Goal: Task Accomplishment & Management: Manage account settings

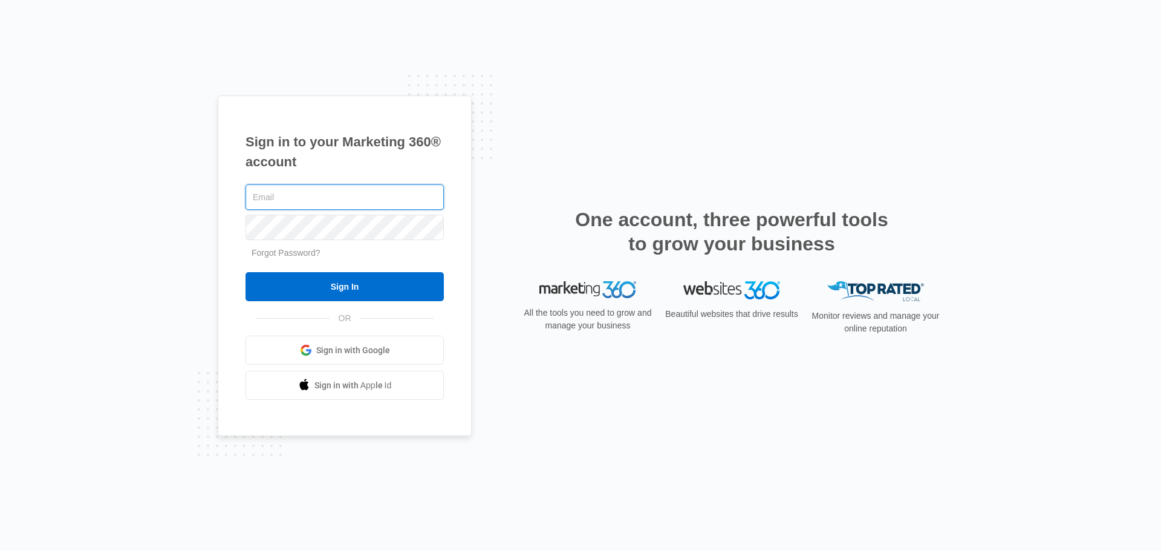
click at [246, 272] on input "Sign In" at bounding box center [345, 286] width 198 height 29
type input "[PERSON_NAME][EMAIL_ADDRESS][DOMAIN_NAME]"
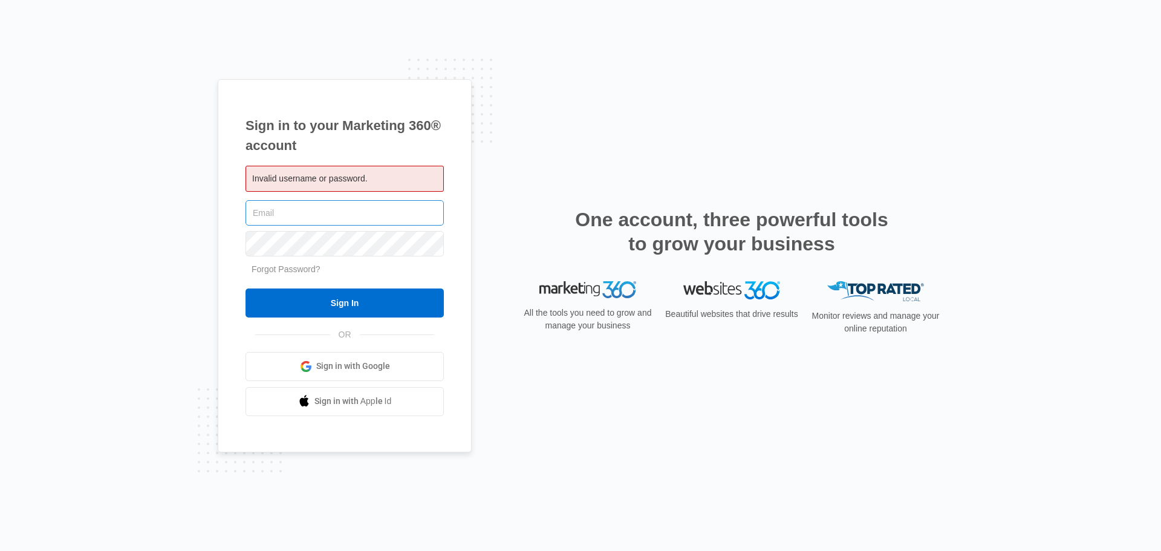
type input "[PERSON_NAME][EMAIL_ADDRESS][DOMAIN_NAME]"
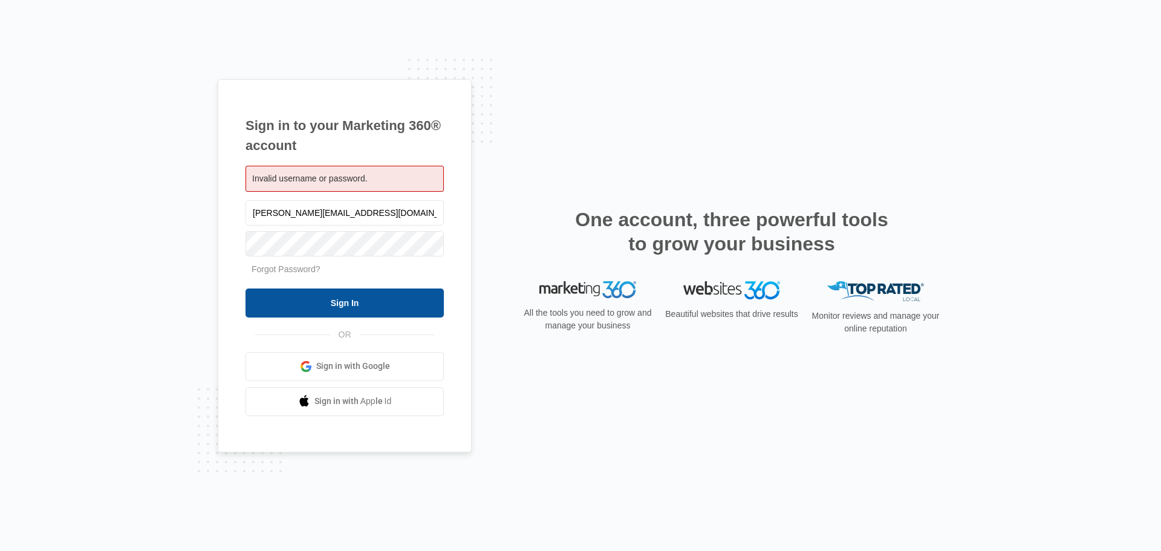
click at [357, 304] on input "Sign In" at bounding box center [345, 303] width 198 height 29
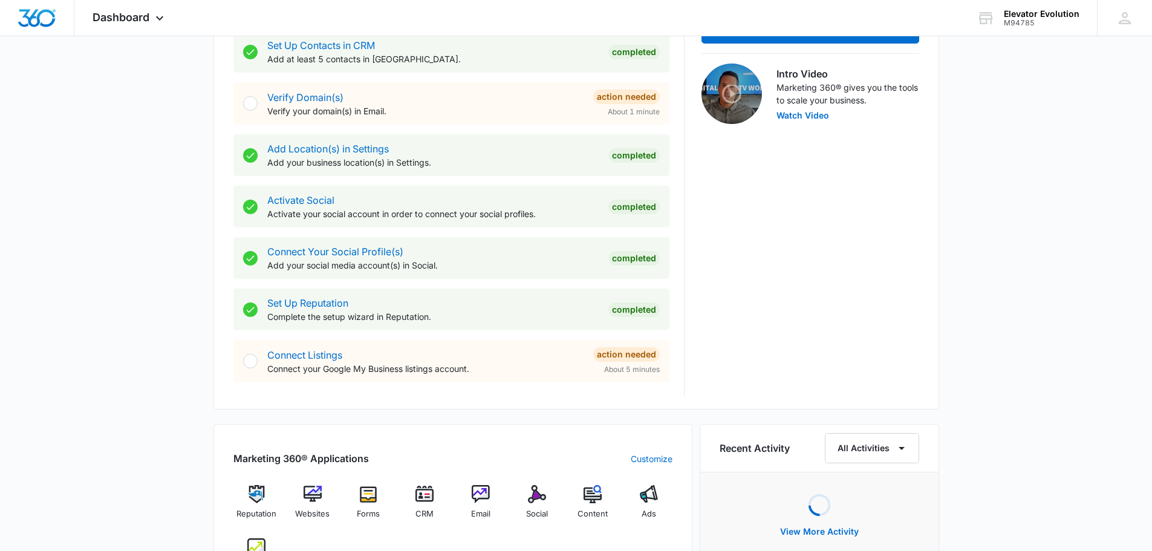
scroll to position [605, 0]
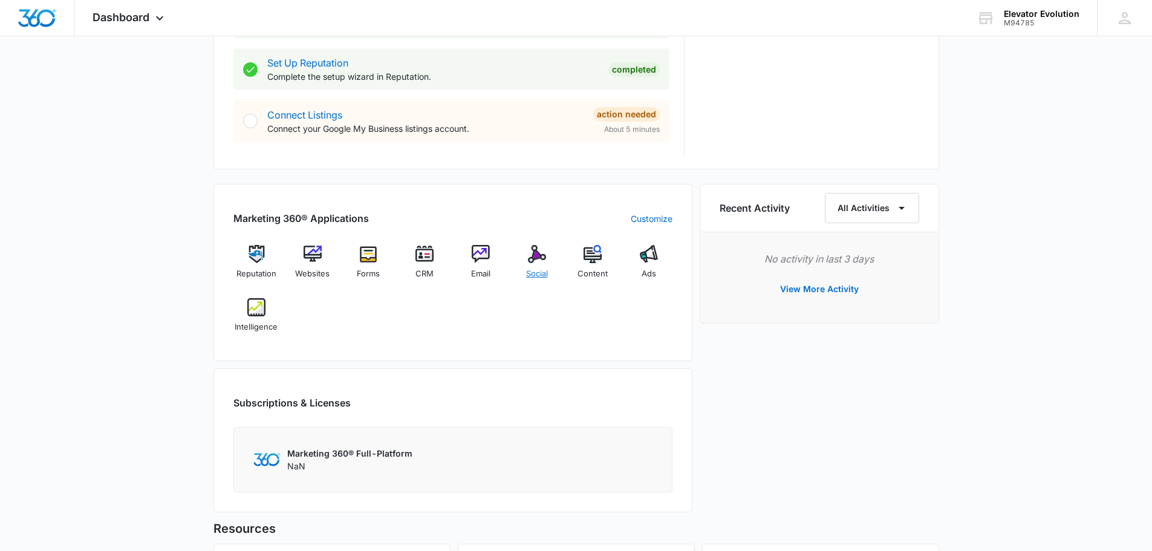
click at [540, 259] on img at bounding box center [537, 254] width 18 height 18
